Goal: Task Accomplishment & Management: Use online tool/utility

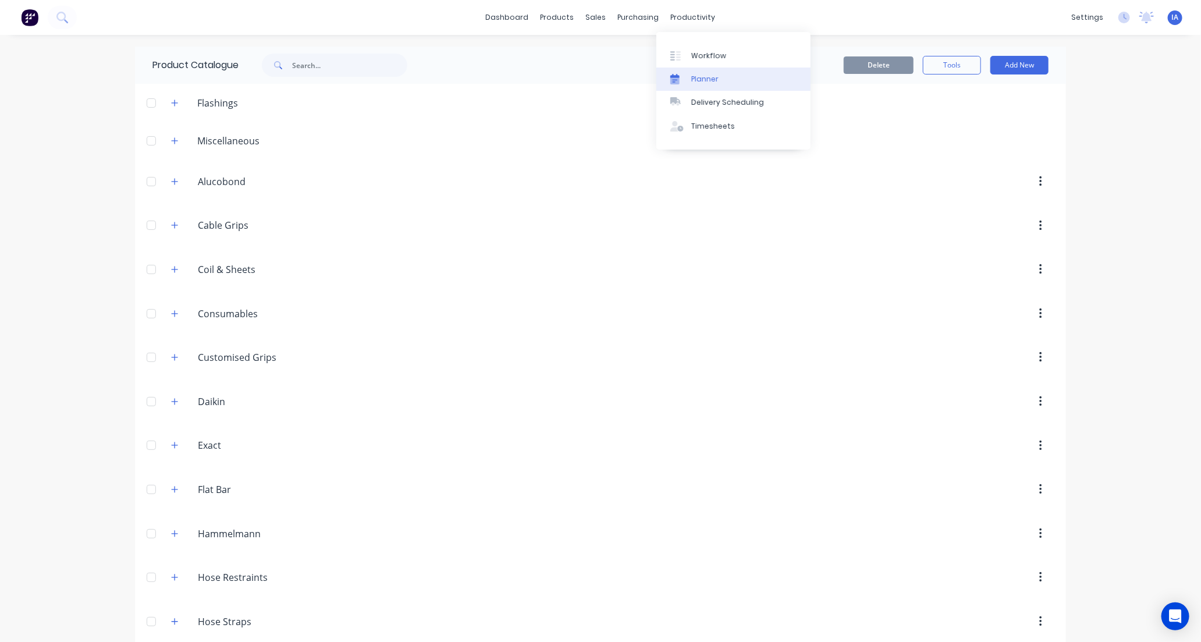
click at [720, 74] on link "Planner" at bounding box center [733, 78] width 154 height 23
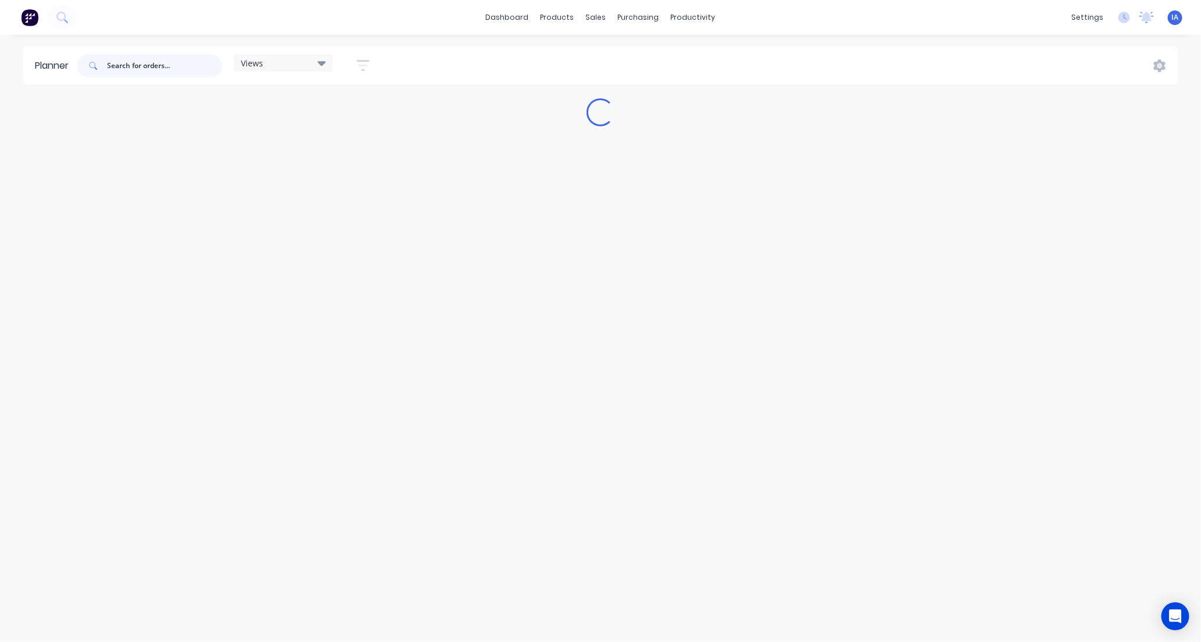
click at [155, 65] on input "text" at bounding box center [164, 65] width 115 height 23
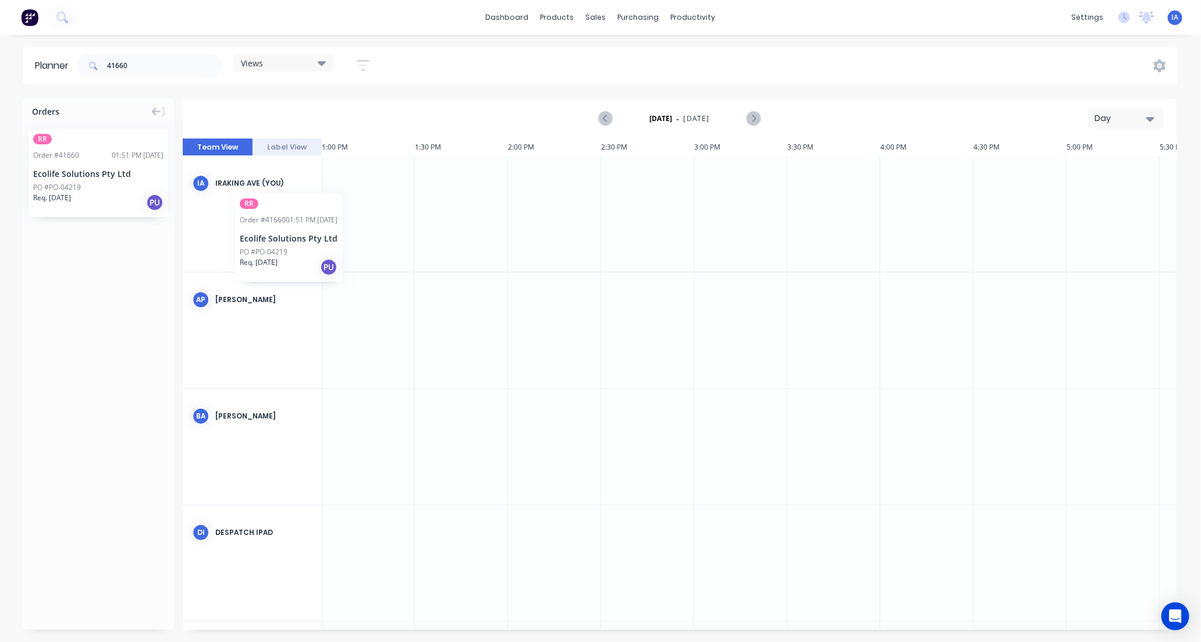
scroll to position [0, 2418]
drag, startPoint x: 130, startPoint y: 186, endPoint x: 536, endPoint y: 158, distance: 406.5
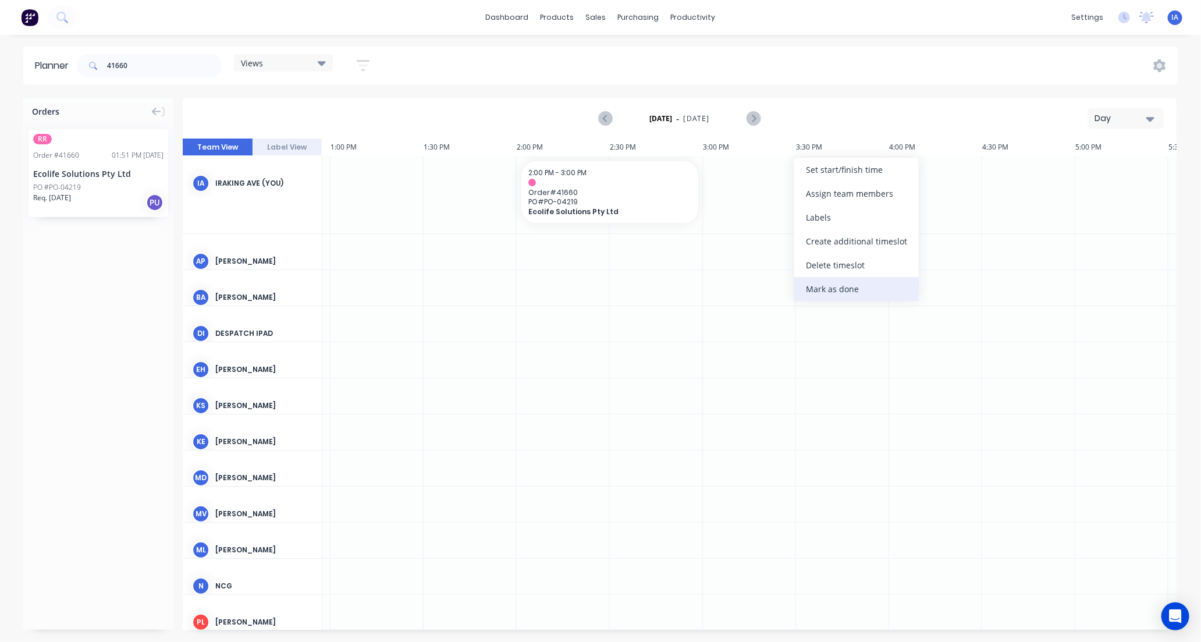
scroll to position [0, 2421]
click at [833, 287] on div "Mark as done" at bounding box center [856, 289] width 125 height 24
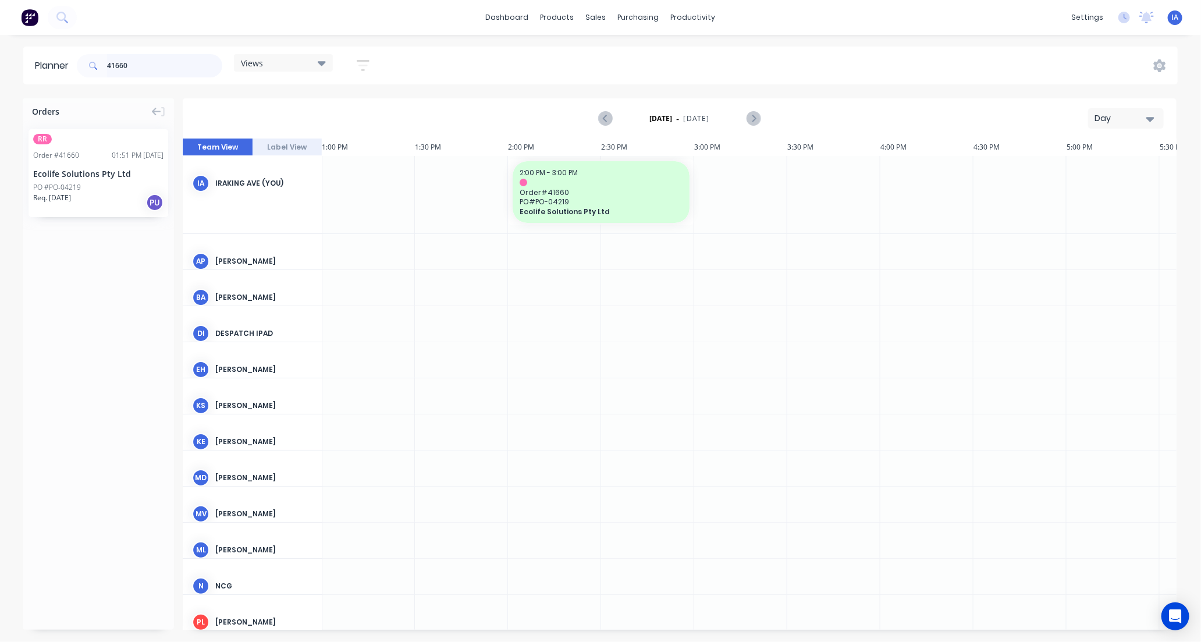
click at [176, 72] on input "41660" at bounding box center [164, 65] width 115 height 23
type input "4"
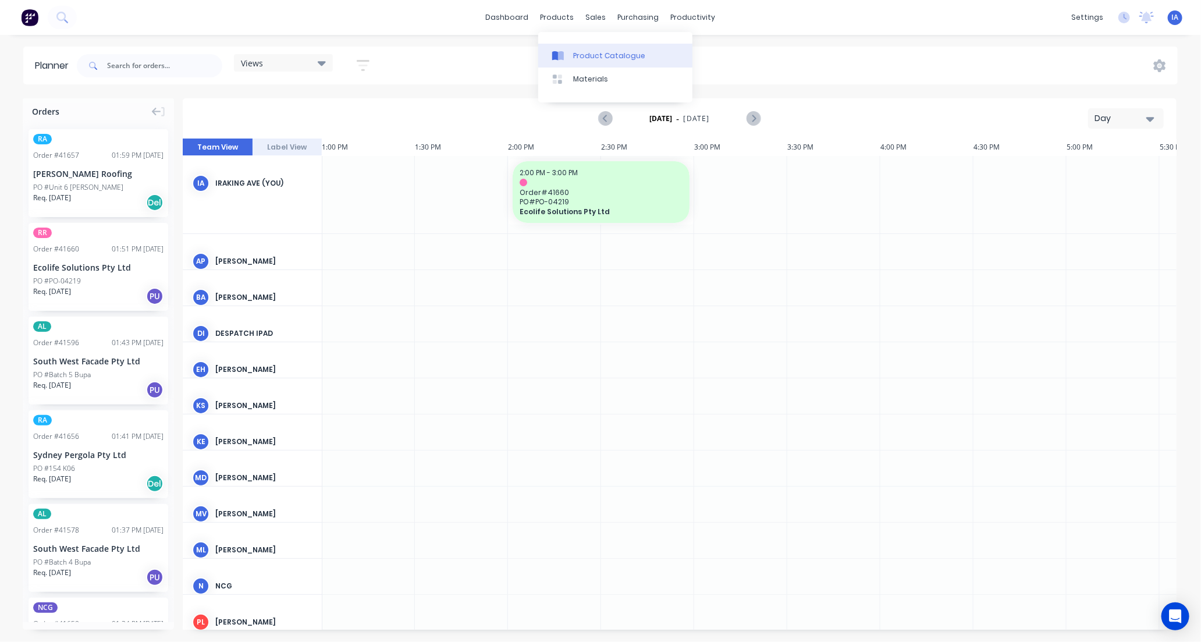
click at [590, 56] on div "Product Catalogue" at bounding box center [609, 56] width 72 height 10
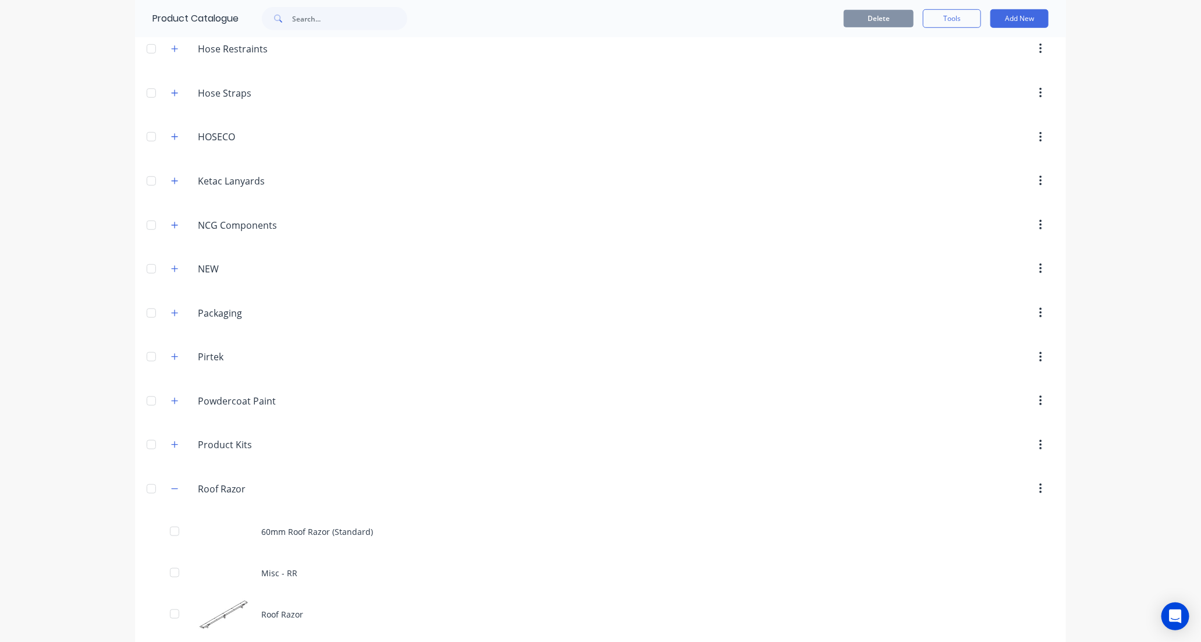
scroll to position [711, 0]
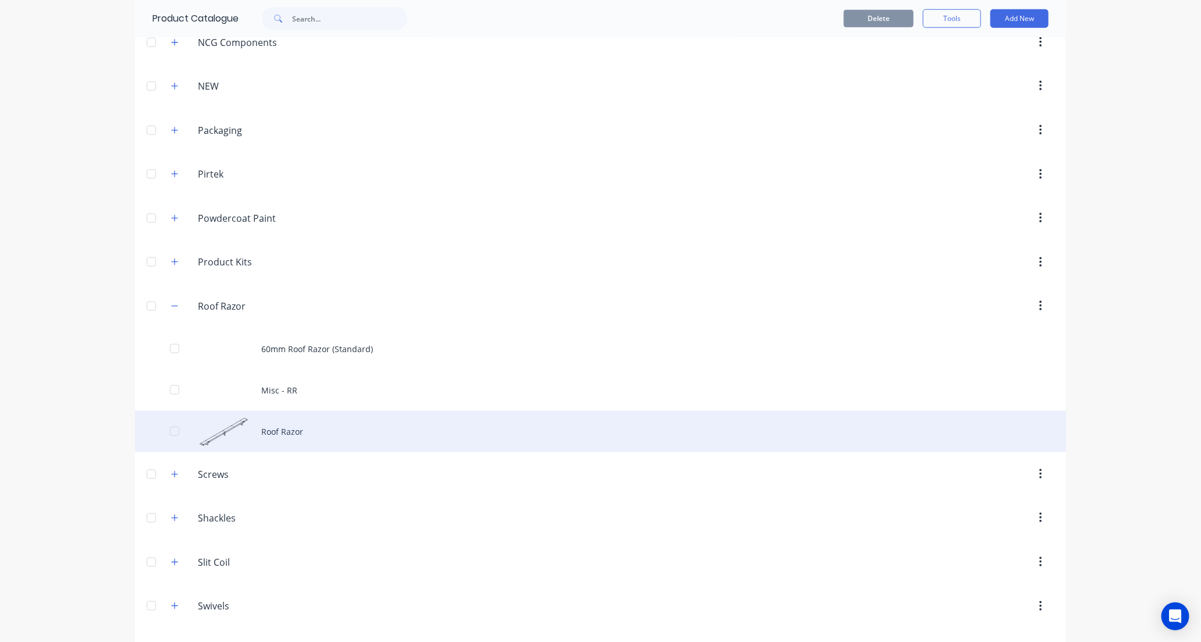
click at [271, 426] on div "Roof Razor" at bounding box center [600, 431] width 931 height 41
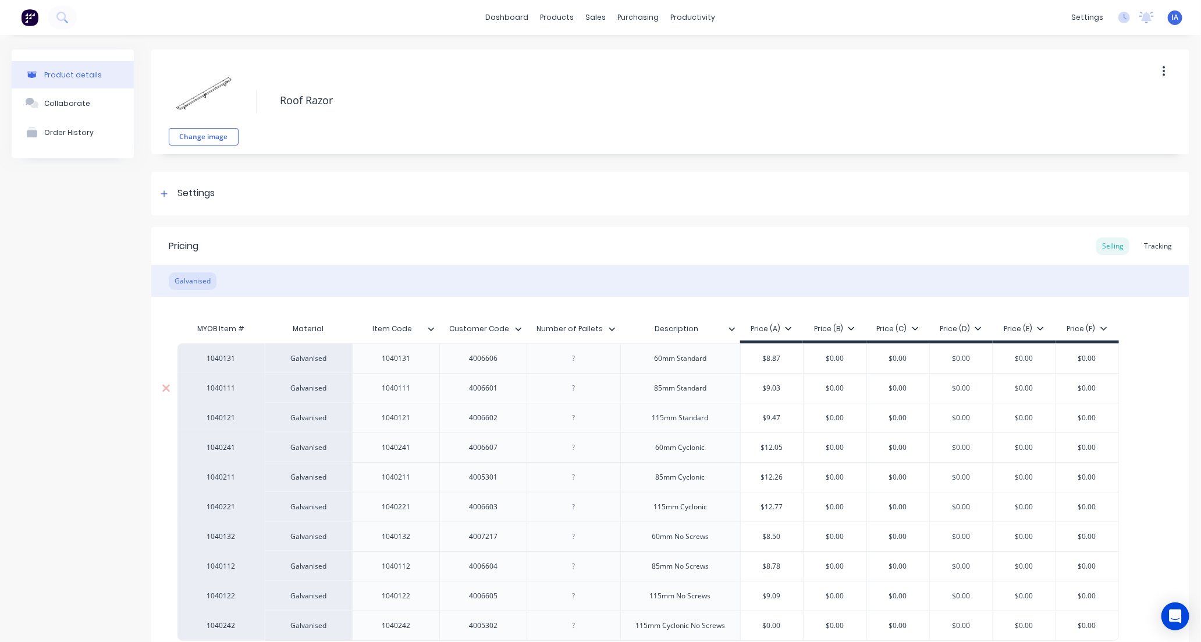
type textarea "x"
click at [1155, 246] on div "Tracking" at bounding box center [1158, 245] width 40 height 17
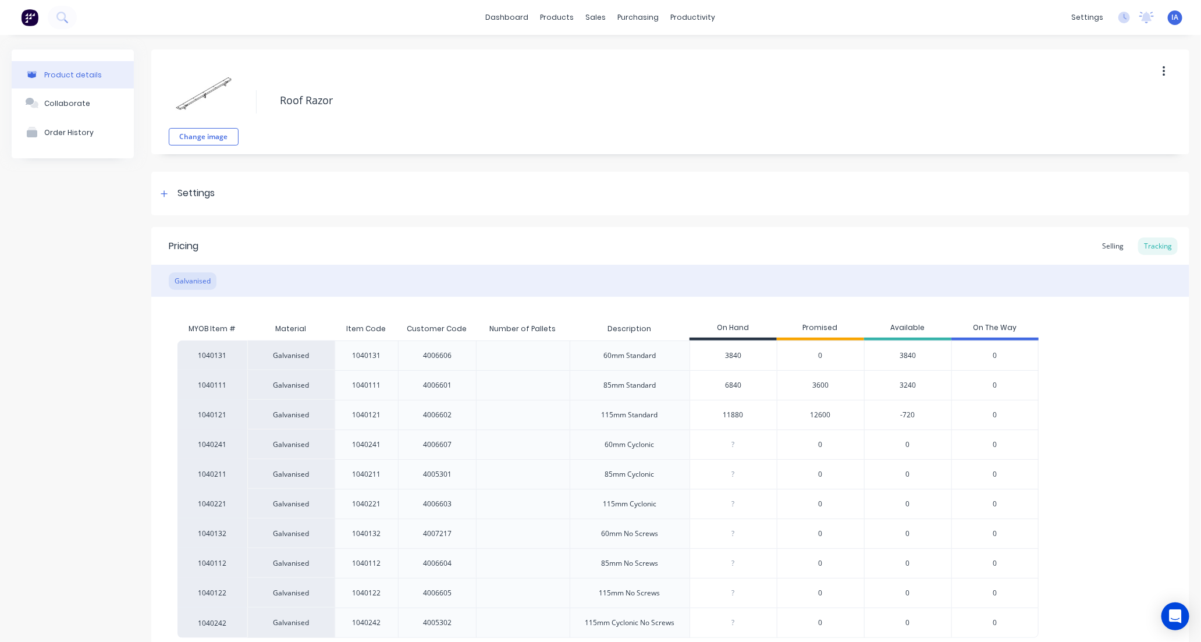
click at [718, 414] on input "11880" at bounding box center [733, 415] width 87 height 10
click at [728, 414] on input "11880" at bounding box center [733, 415] width 87 height 10
type input "1"
type textarea "x"
type input "13500"
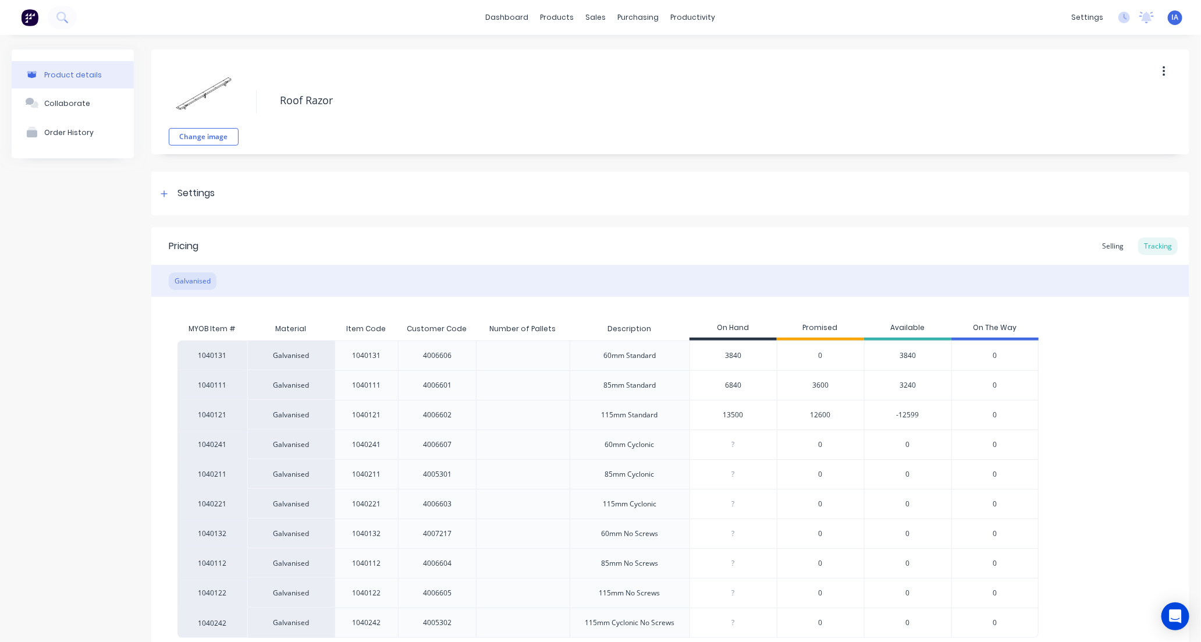
type textarea "x"
type input "13500"
click at [1093, 406] on div "1040131 Galvanised 1040131 4006606 60mm Standard 3840 0 3840 0 1040111 Galvanis…" at bounding box center [670, 488] width 986 height 297
click at [1091, 405] on div "1040131 Galvanised 1040131 4006606 60mm Standard 3840 0 3840 0 1040111 Galvanis…" at bounding box center [670, 488] width 986 height 297
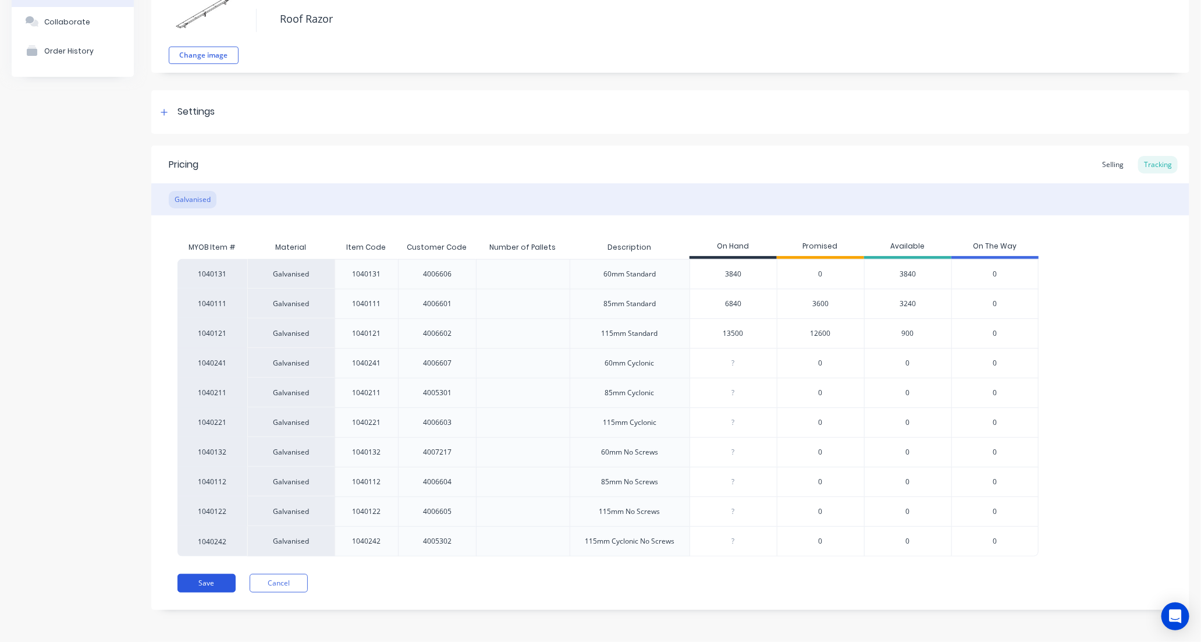
click at [195, 588] on button "Save" at bounding box center [206, 583] width 58 height 19
type textarea "x"
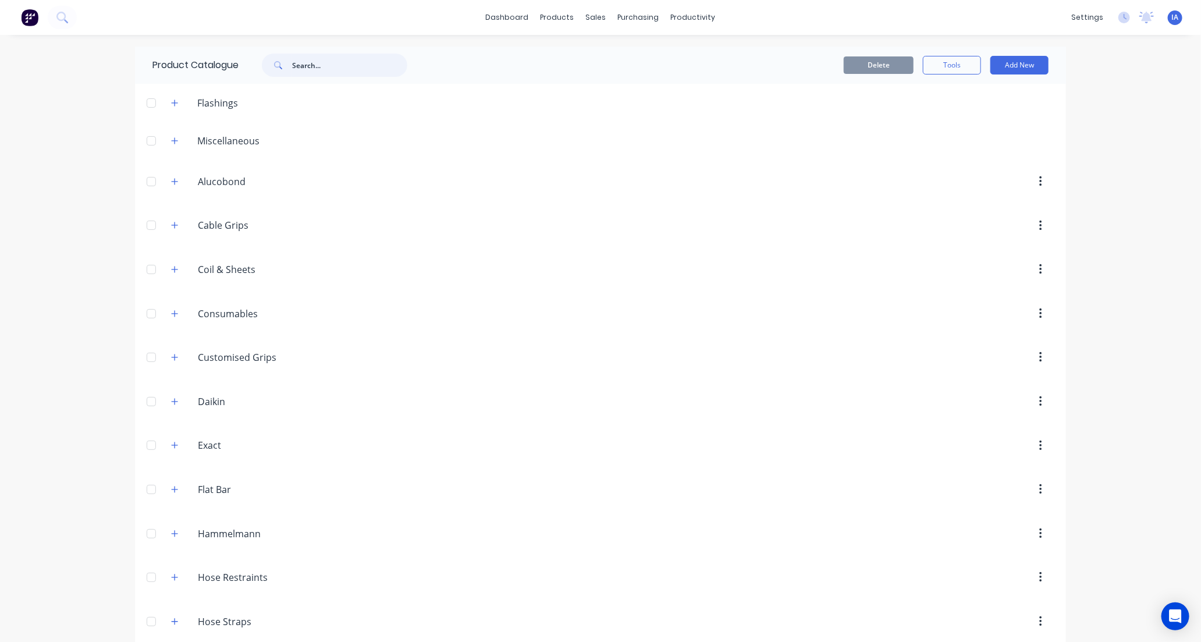
click at [297, 63] on input "text" at bounding box center [349, 65] width 115 height 23
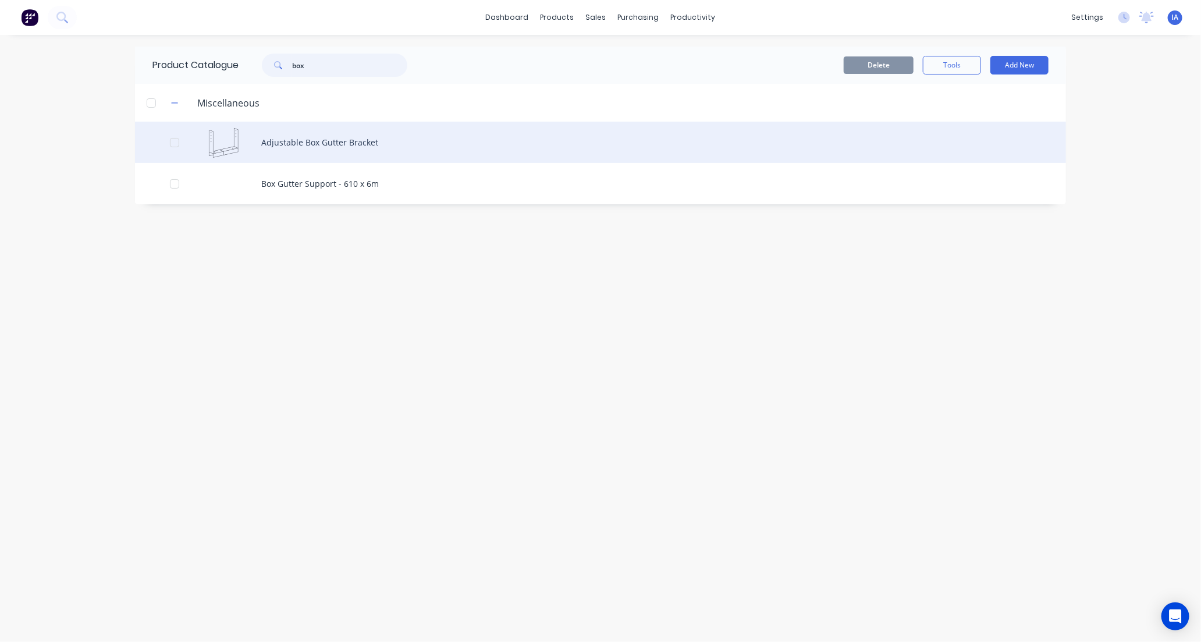
type input "box"
click at [350, 144] on div "Adjustable Box Gutter Bracket" at bounding box center [600, 142] width 931 height 41
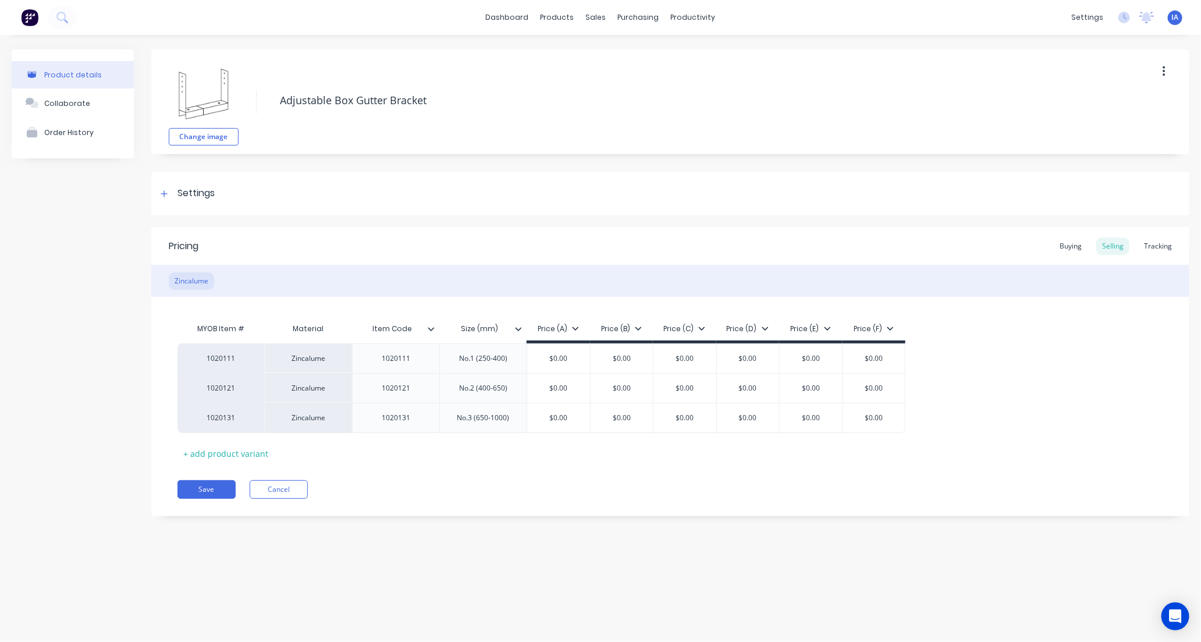
type textarea "x"
click at [1158, 246] on div "Tracking" at bounding box center [1158, 245] width 40 height 17
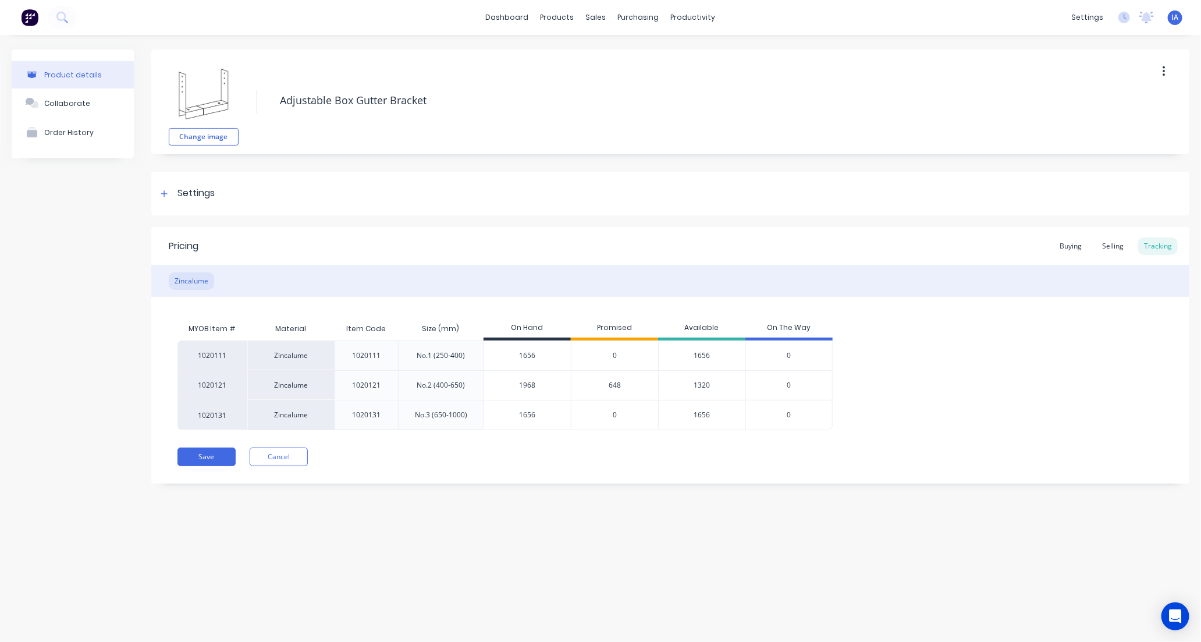
click at [517, 386] on input "1968" at bounding box center [527, 385] width 87 height 10
type input "68"
type textarea "x"
type input "2568"
type textarea "x"
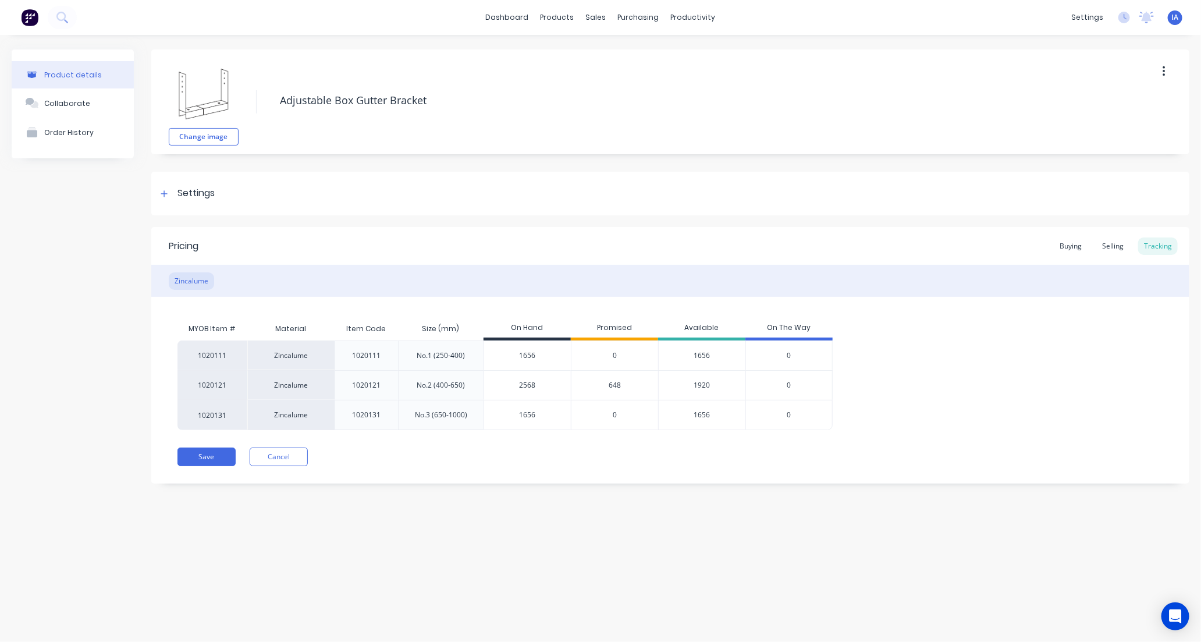
type input "2568"
click at [725, 582] on div "Product details Collaborate Order History Change image Adjustable Box Gutter Br…" at bounding box center [600, 327] width 1201 height 584
click at [521, 353] on input "1656" at bounding box center [527, 355] width 87 height 10
type input "156"
type textarea "x"
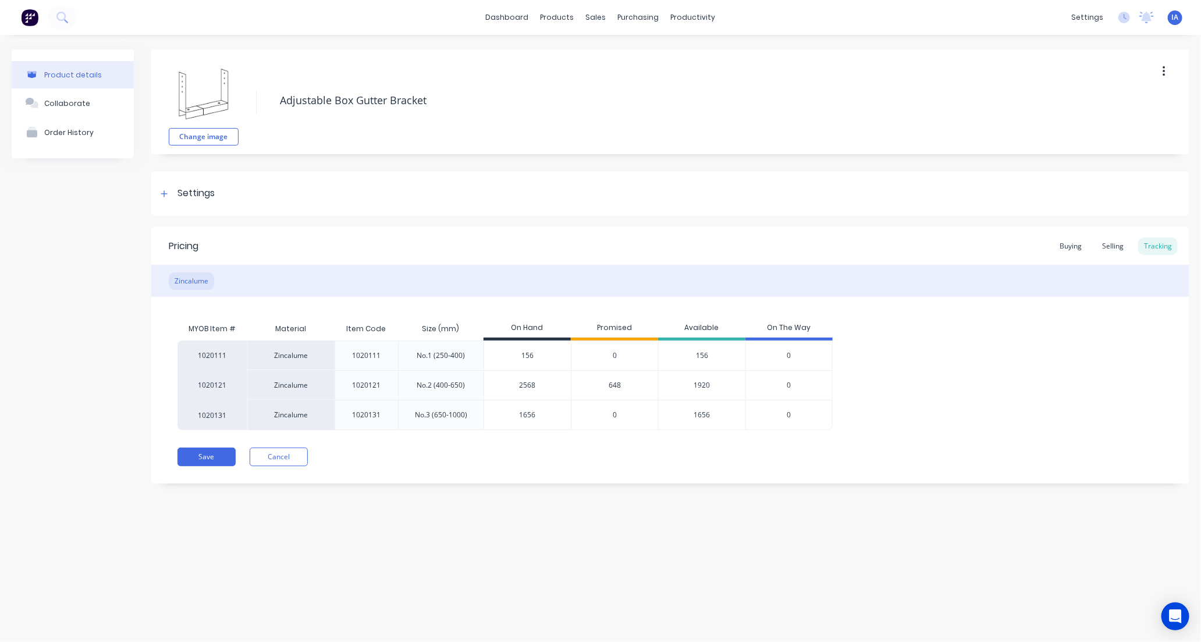
type input "16"
type textarea "x"
type input "1176"
type textarea "x"
type input "1176"
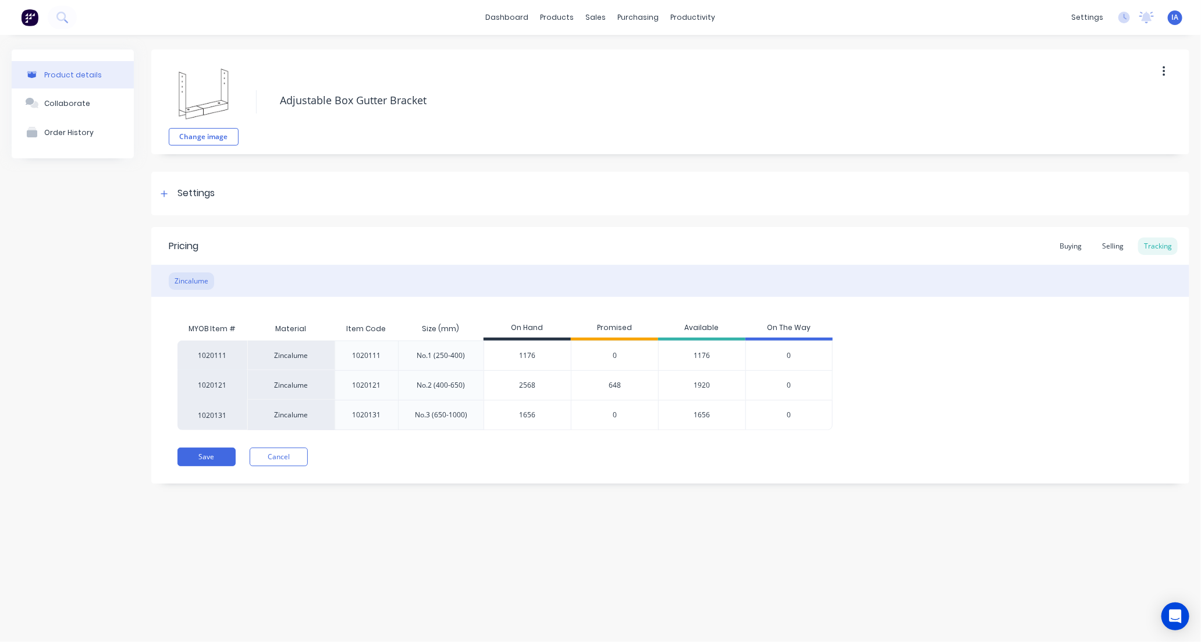
click at [794, 560] on div "Product details Collaborate Order History Change image Adjustable Box Gutter Br…" at bounding box center [600, 327] width 1201 height 584
click at [515, 384] on input "2568" at bounding box center [527, 385] width 87 height 10
type input "568"
type textarea "x"
type input "8"
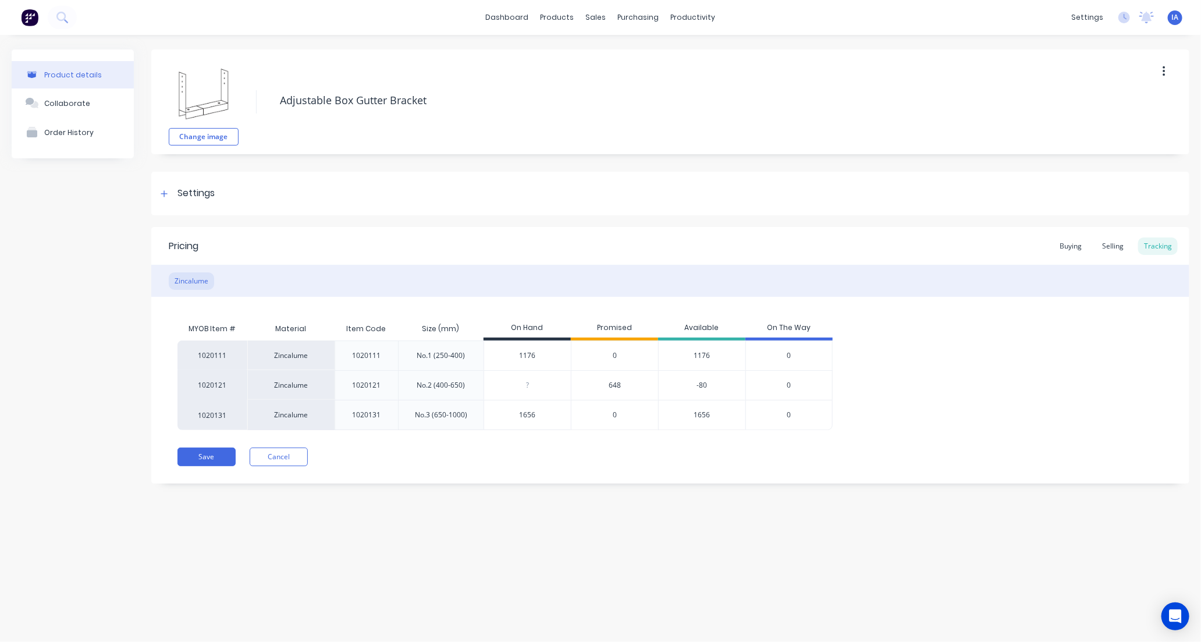
type textarea "x"
type input "14"
type textarea "x"
type input "141"
type textarea "x"
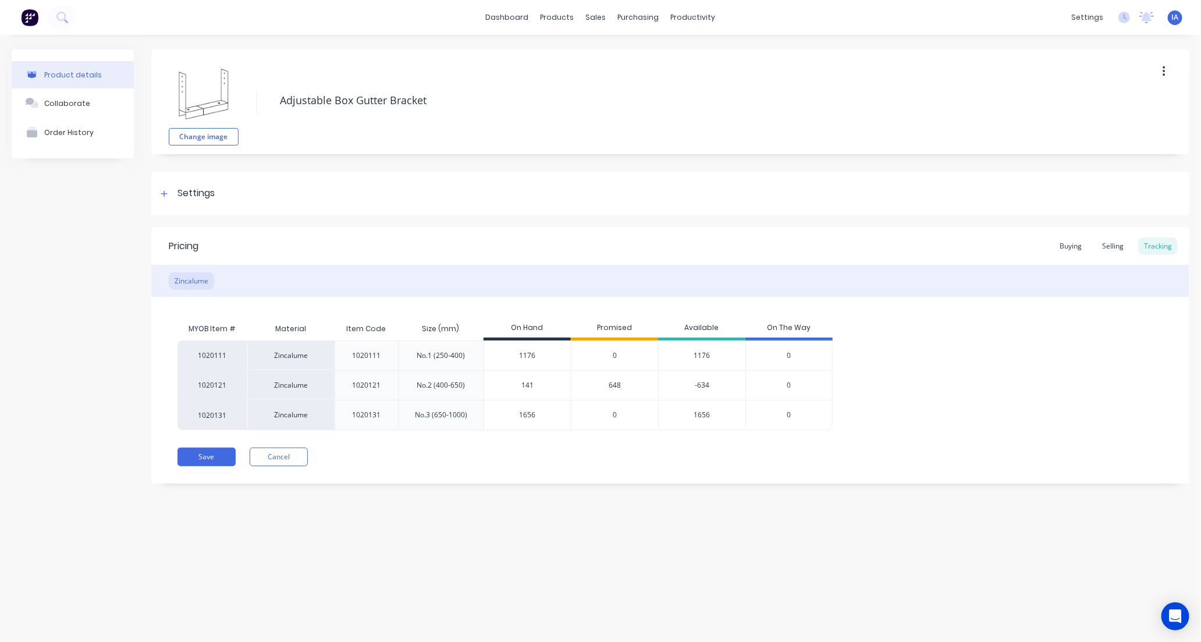
type input "1416"
type textarea "x"
type input "1416"
click at [598, 549] on div "Product details Collaborate Order History Change image Adjustable Box Gutter Br…" at bounding box center [600, 327] width 1201 height 584
click at [524, 415] on input "1656" at bounding box center [527, 415] width 87 height 10
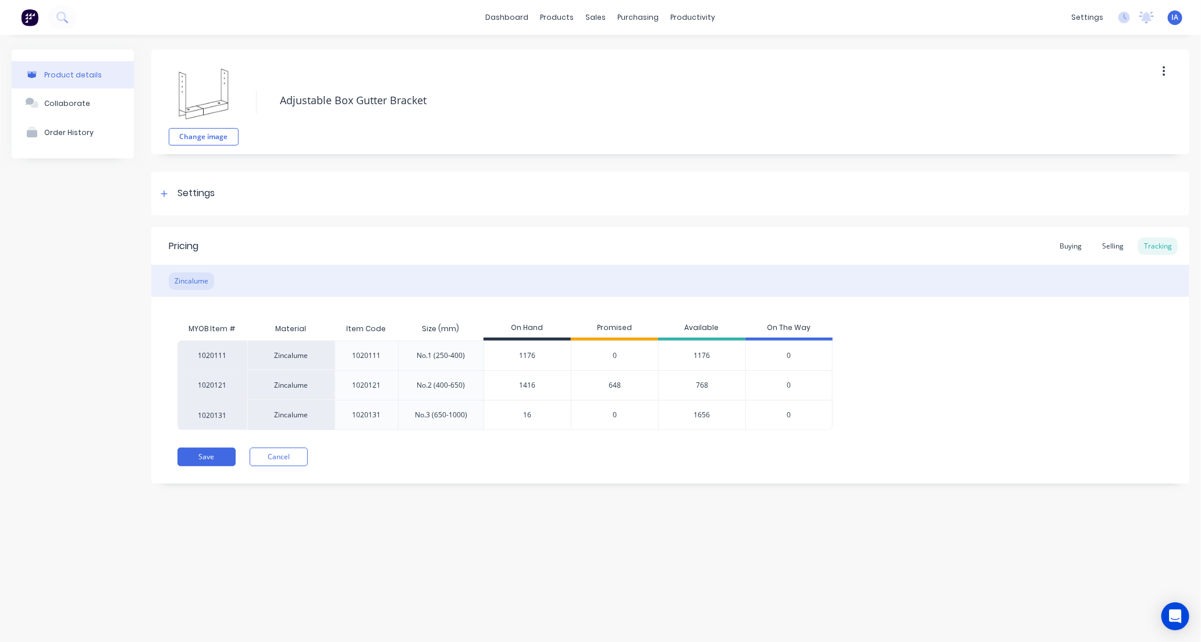
type input "1"
type textarea "x"
type input "1512"
type textarea "x"
type input "1512"
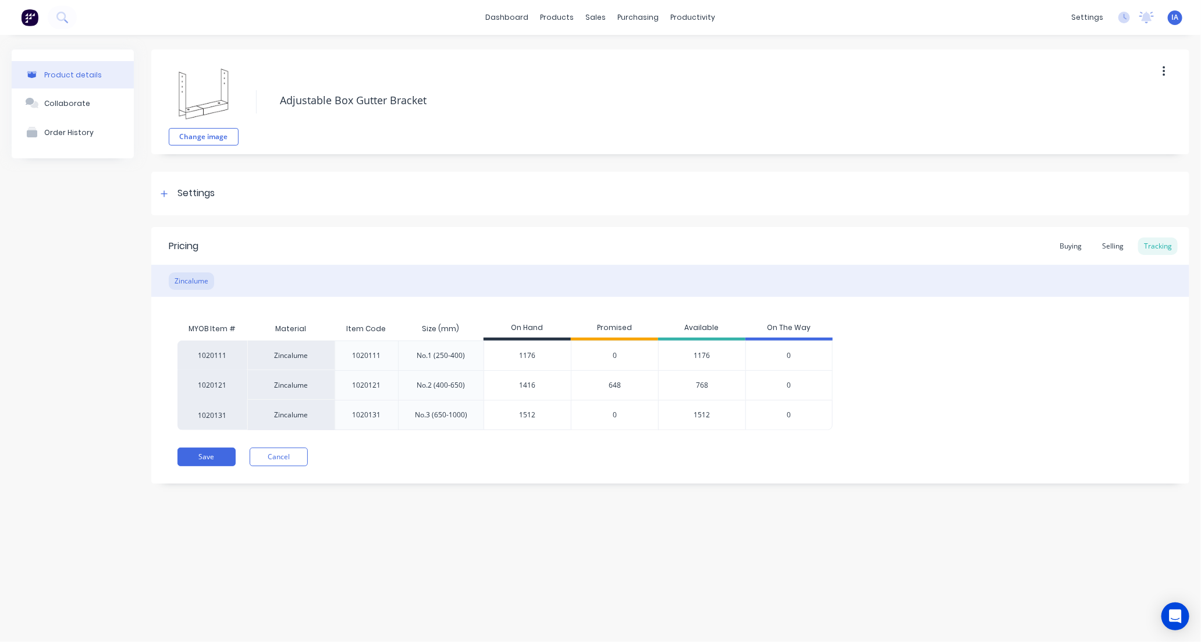
click at [597, 511] on div "Product details Collaborate Order History Change image Adjustable Box Gutter Br…" at bounding box center [600, 327] width 1201 height 584
click at [211, 457] on button "Save" at bounding box center [206, 456] width 58 height 19
type textarea "x"
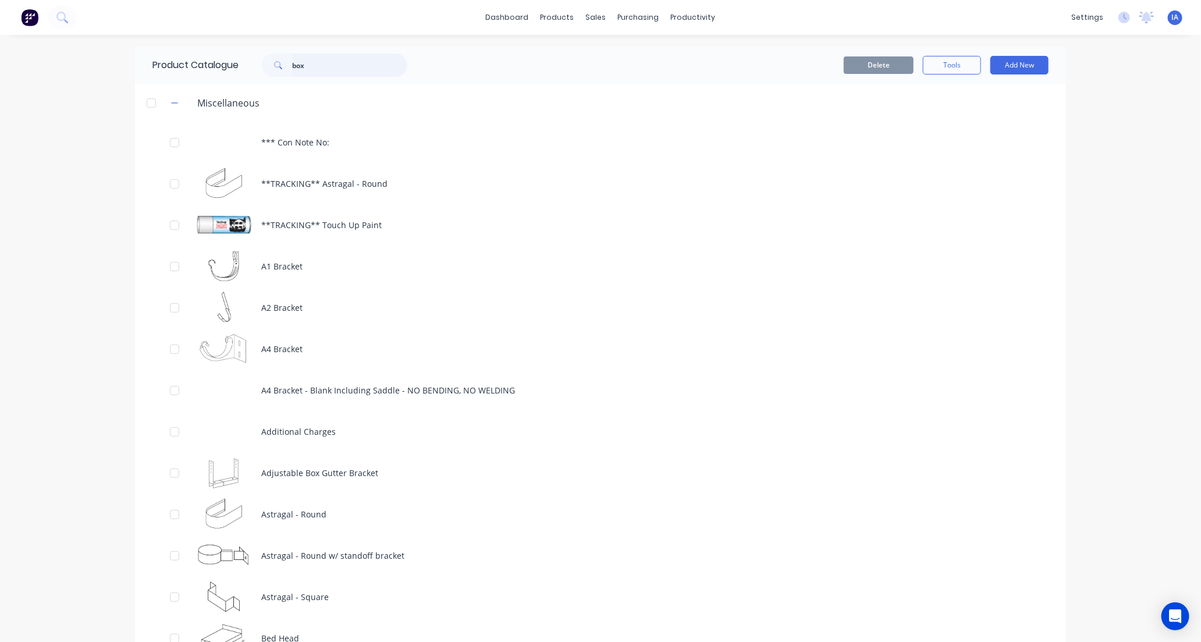
click at [335, 73] on input "box" at bounding box center [349, 65] width 115 height 23
type input "b"
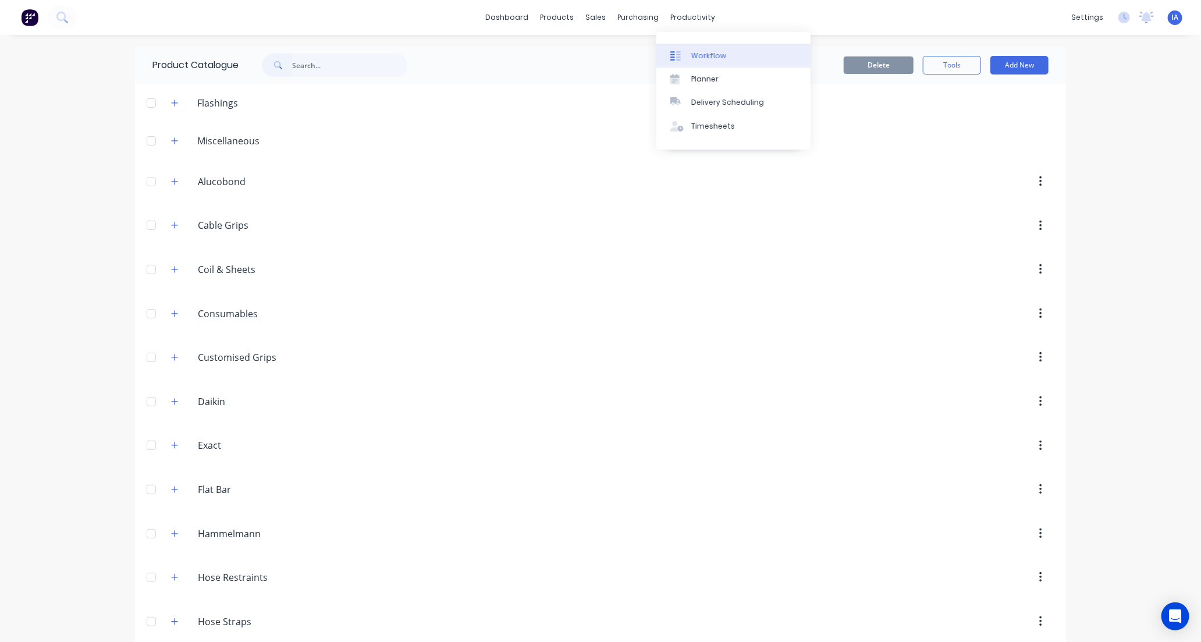
click at [719, 55] on div "Workflow" at bounding box center [708, 56] width 35 height 10
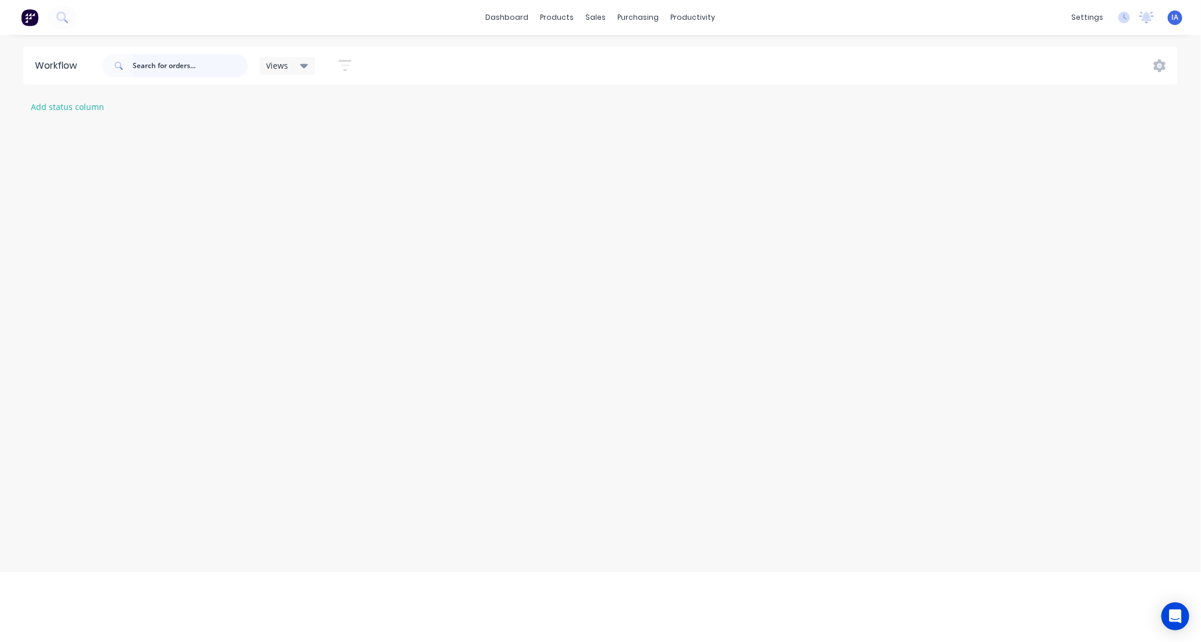
click at [168, 66] on input "text" at bounding box center [190, 65] width 115 height 23
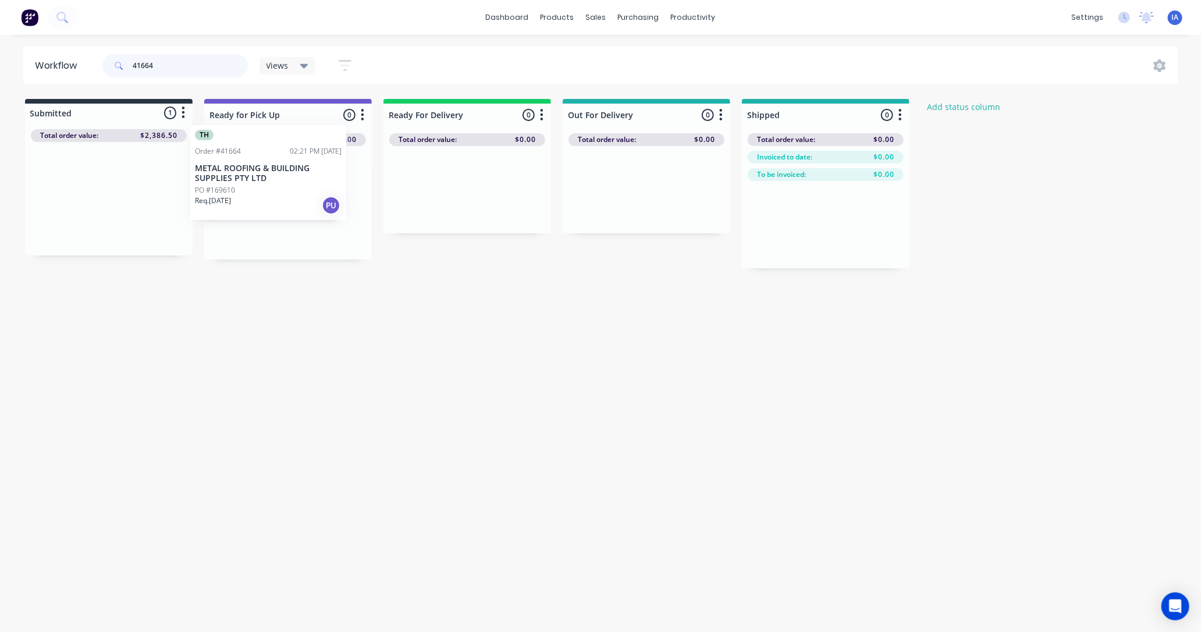
drag, startPoint x: 137, startPoint y: 239, endPoint x: 317, endPoint y: 205, distance: 183.5
click at [318, 205] on div "Submitted 1 Status colour #273444 hex #273444 Save Cancel Summaries Total order…" at bounding box center [623, 183] width 1265 height 169
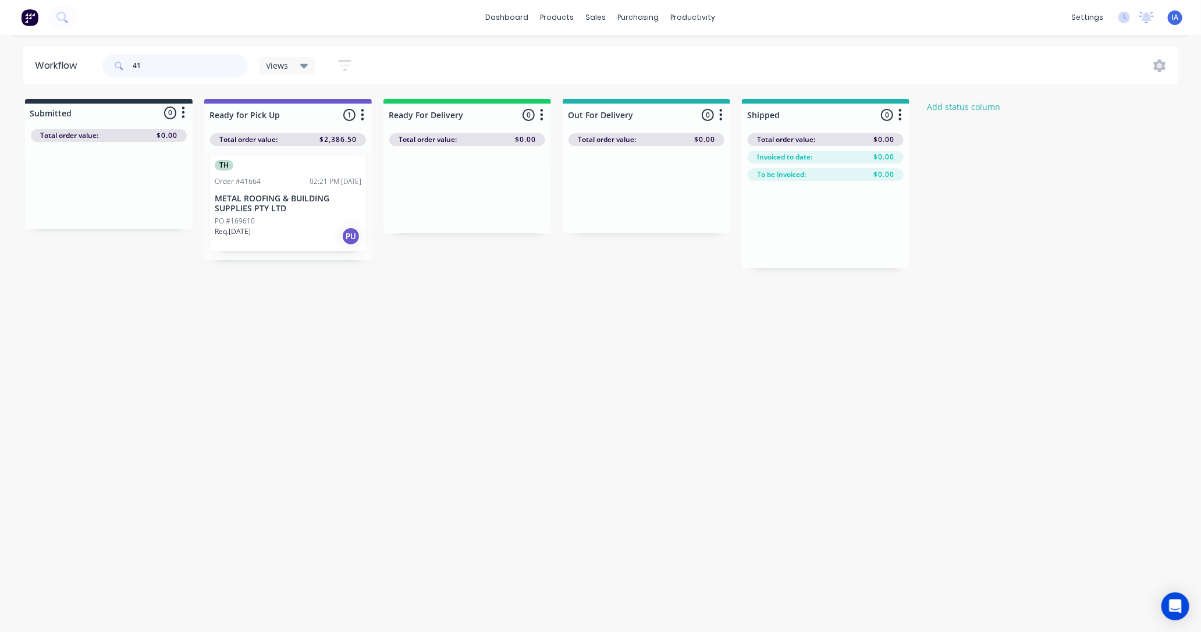
type input "4"
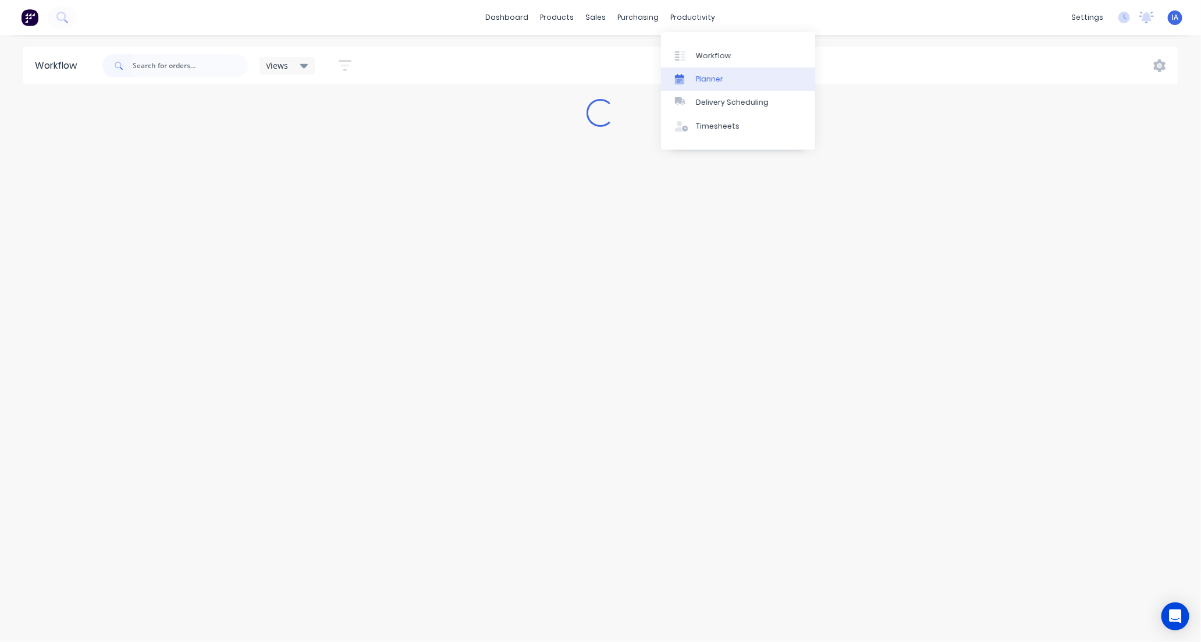
click at [737, 82] on link "Planner" at bounding box center [738, 78] width 154 height 23
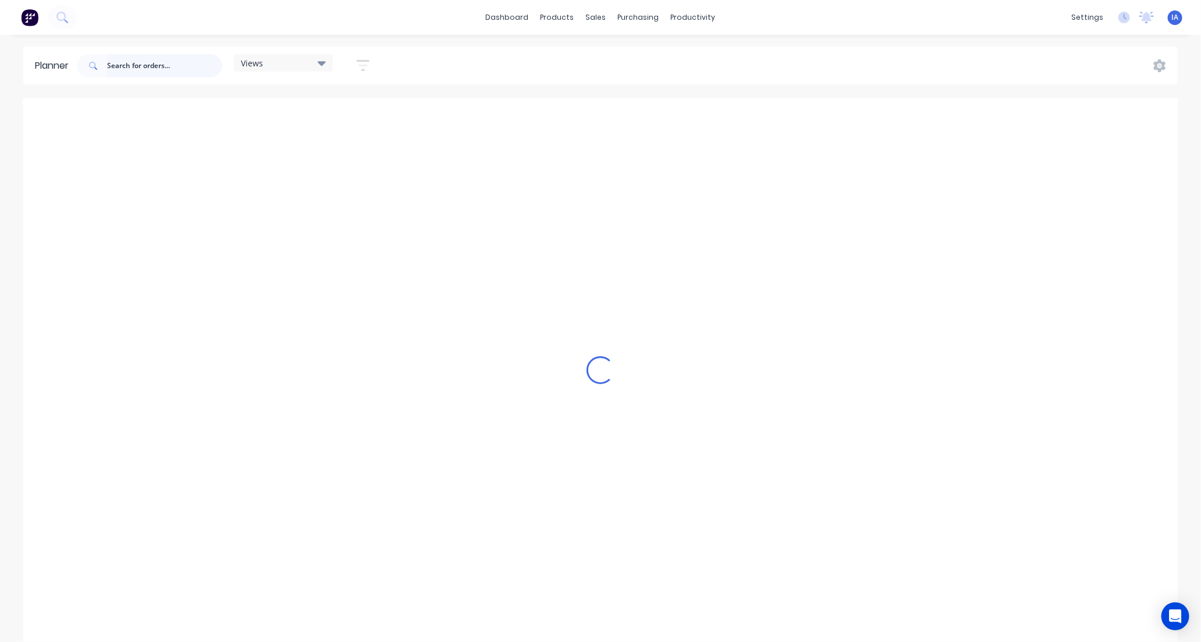
click at [149, 60] on input "text" at bounding box center [164, 65] width 115 height 23
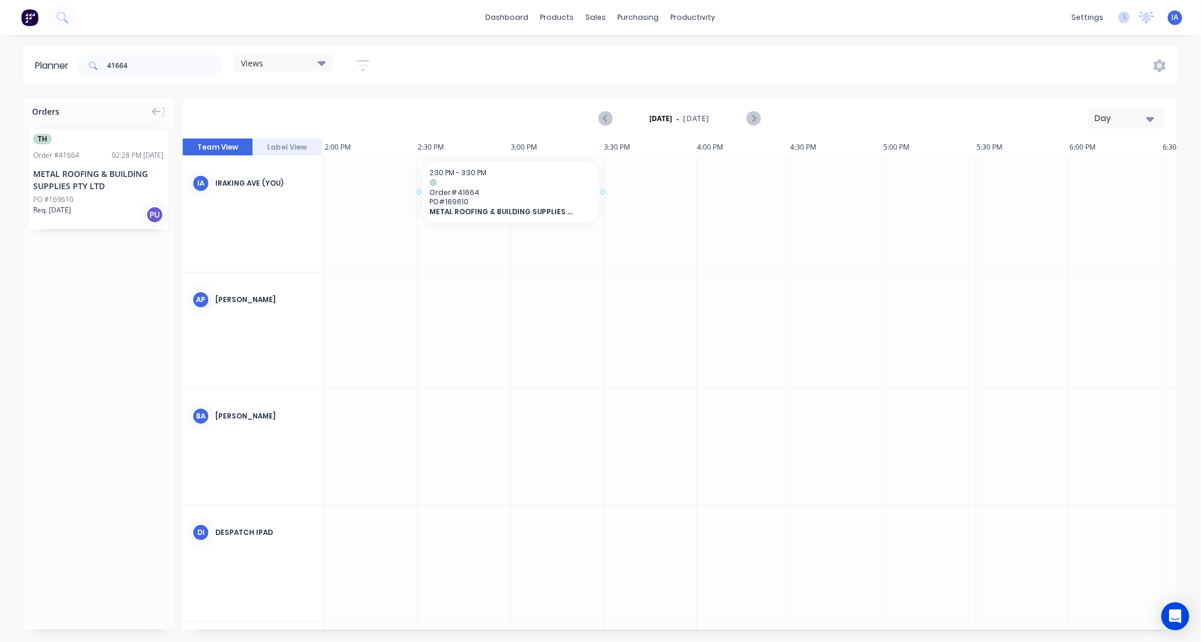
drag, startPoint x: 108, startPoint y: 215, endPoint x: 436, endPoint y: 175, distance: 331.2
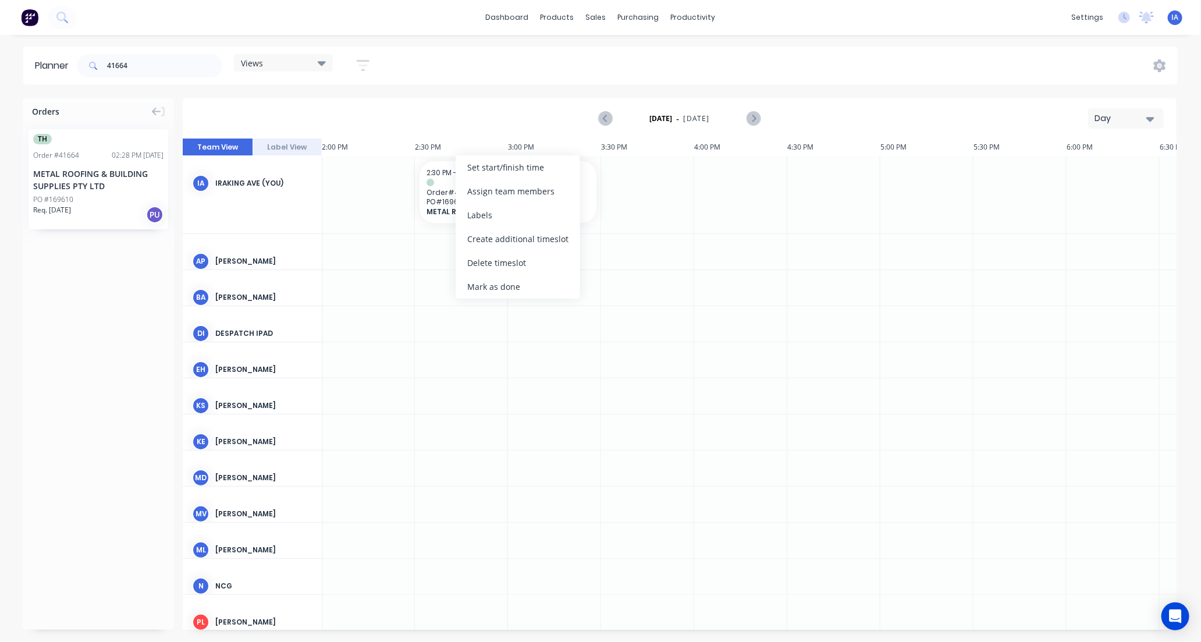
click at [527, 280] on div "Mark as done" at bounding box center [518, 287] width 125 height 24
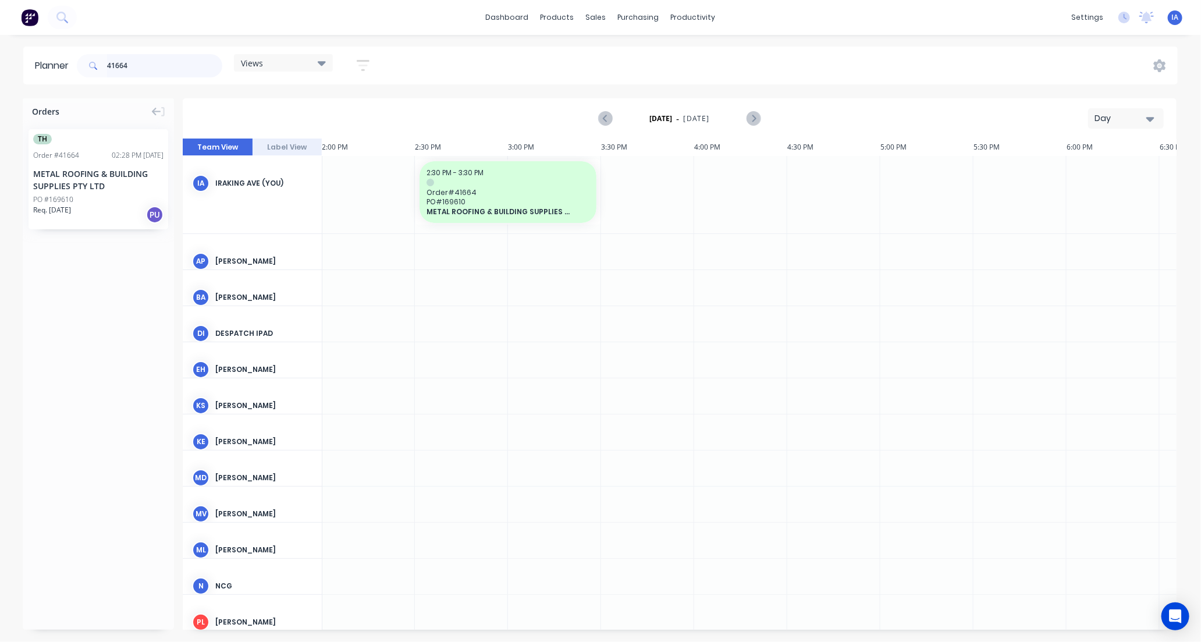
click at [179, 66] on input "41664" at bounding box center [164, 65] width 115 height 23
type input "4"
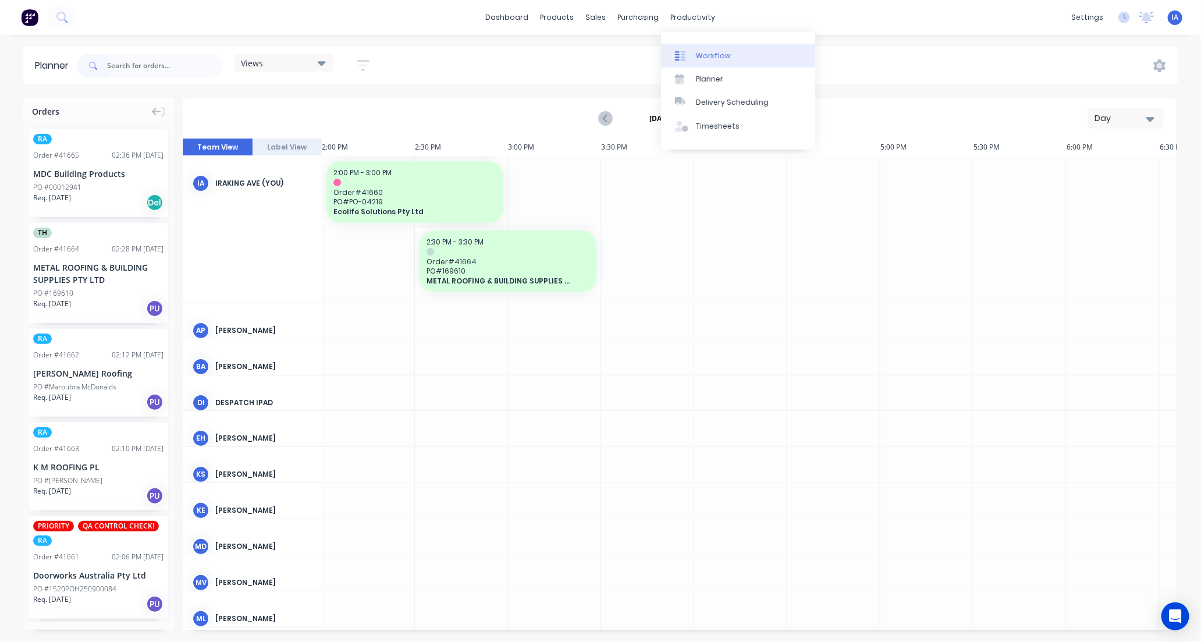
click at [704, 54] on div "Workflow" at bounding box center [713, 56] width 35 height 10
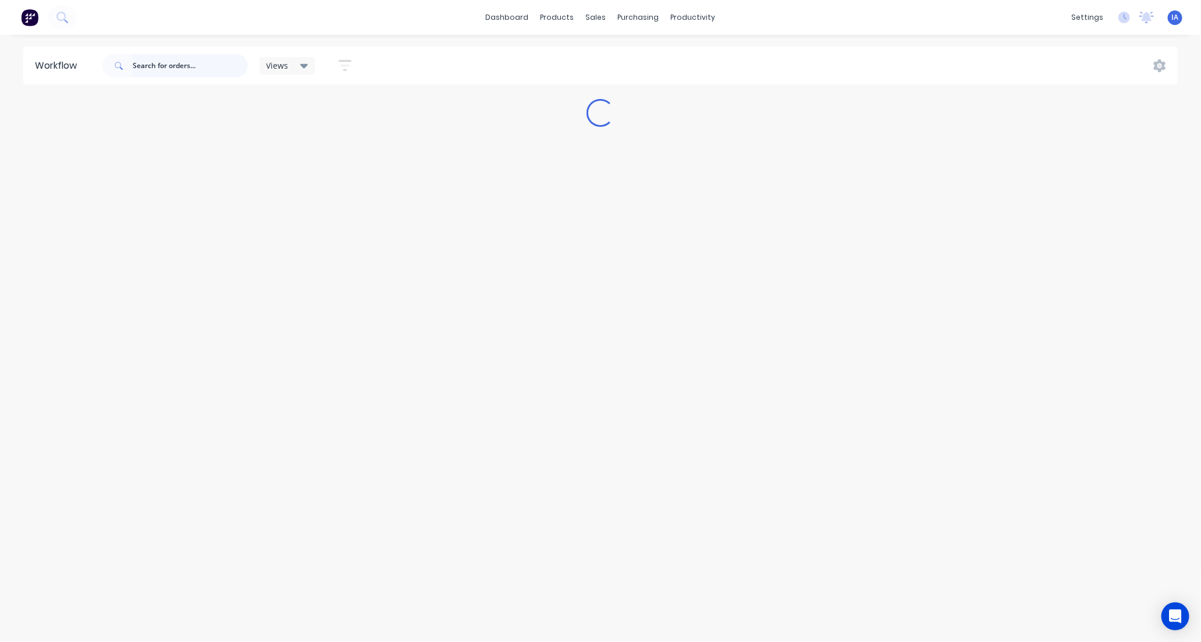
click at [146, 64] on input "text" at bounding box center [190, 65] width 115 height 23
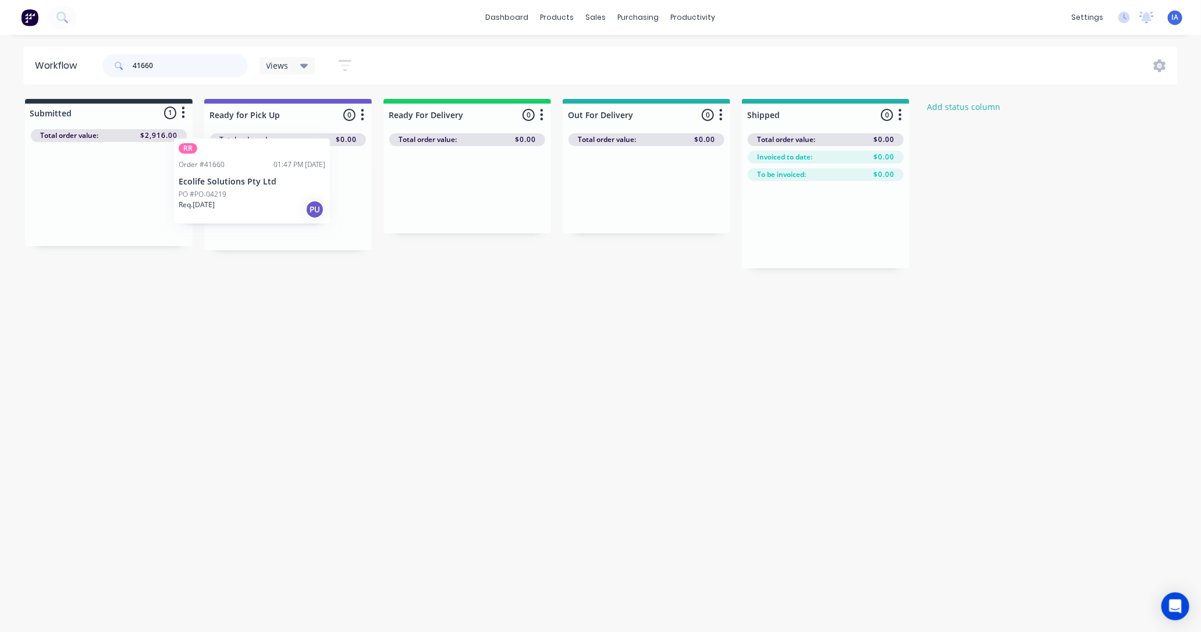
drag, startPoint x: 112, startPoint y: 211, endPoint x: 286, endPoint y: 201, distance: 174.2
click at [286, 201] on div "Submitted 1 Status colour #273444 hex #273444 Save Cancel Summaries Total order…" at bounding box center [623, 183] width 1265 height 169
click at [285, 202] on div at bounding box center [288, 198] width 168 height 104
click at [191, 65] on input "41660" at bounding box center [190, 65] width 115 height 23
type input "4"
